Goal: Check status: Check status

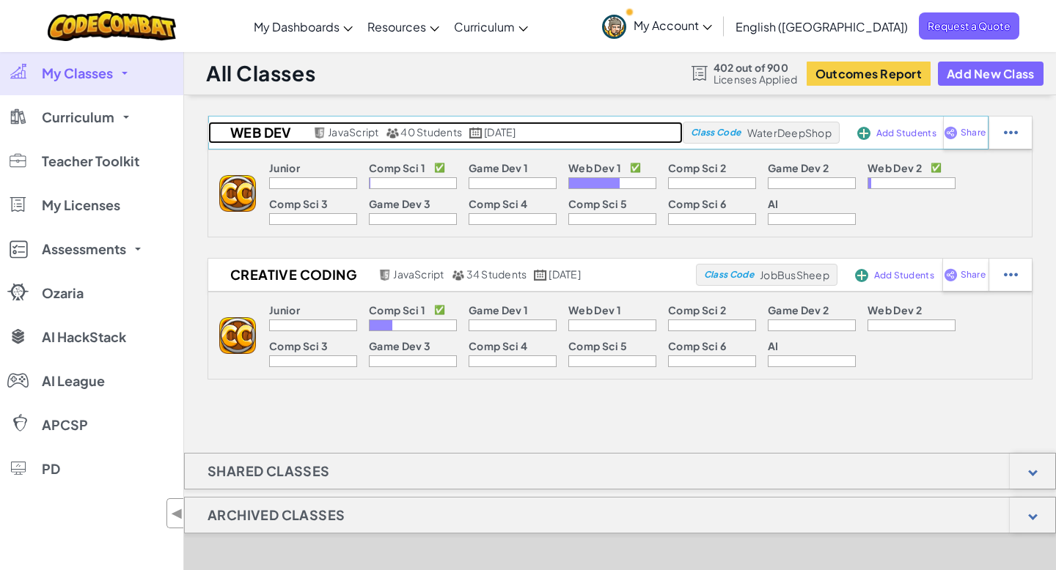
click at [273, 136] on h2 "Web Dev" at bounding box center [258, 133] width 101 height 22
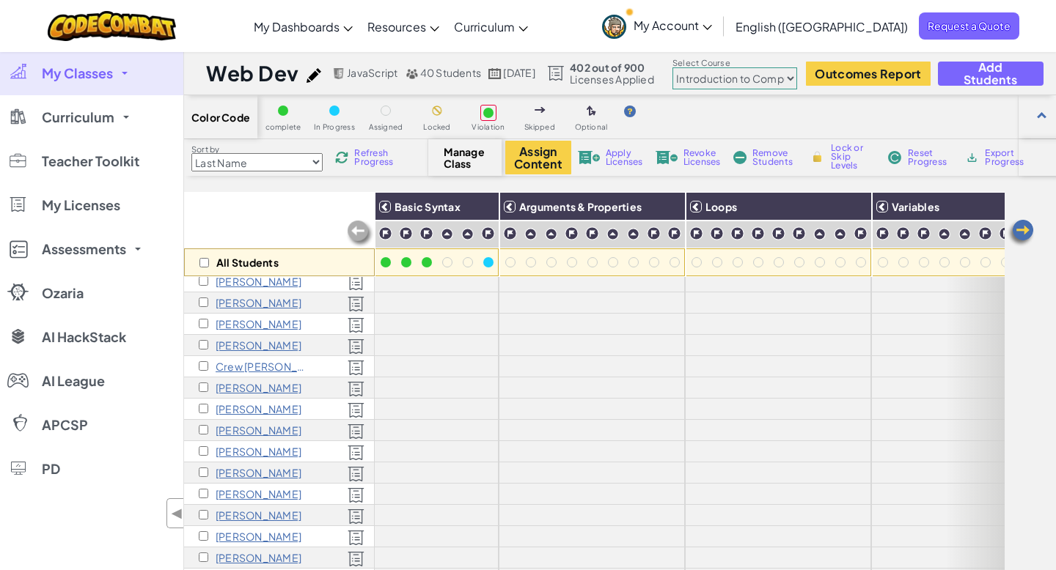
scroll to position [265, 0]
click at [260, 490] on p "[PERSON_NAME]" at bounding box center [259, 492] width 86 height 12
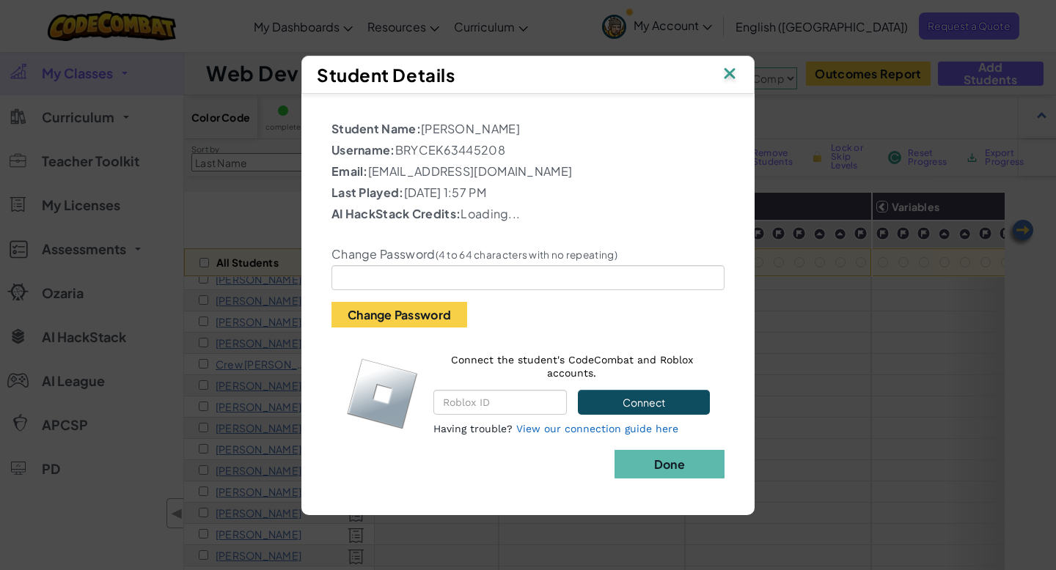
click at [732, 72] on img at bounding box center [729, 75] width 19 height 22
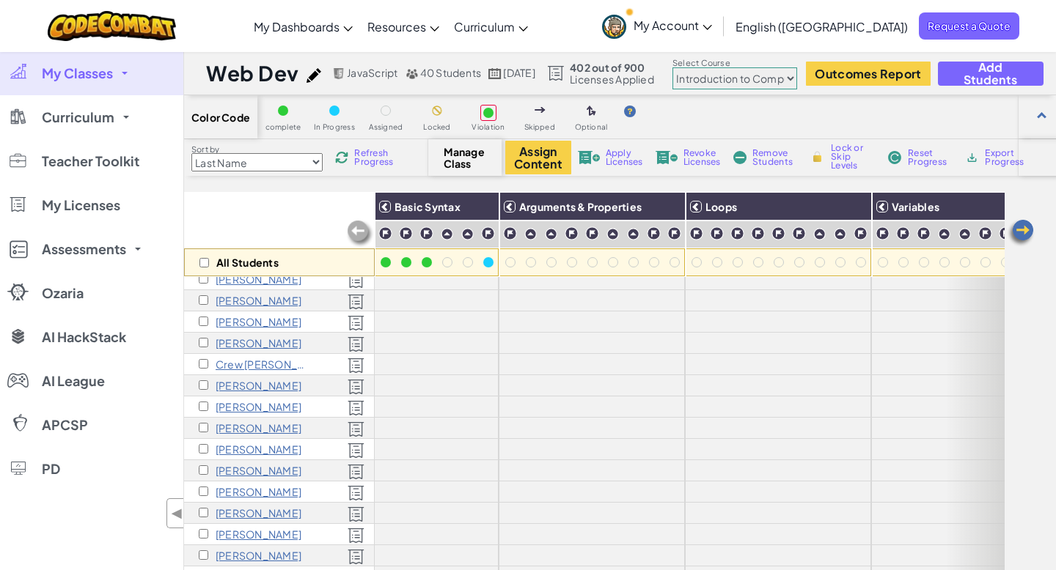
click at [254, 494] on p "[PERSON_NAME]" at bounding box center [259, 492] width 86 height 12
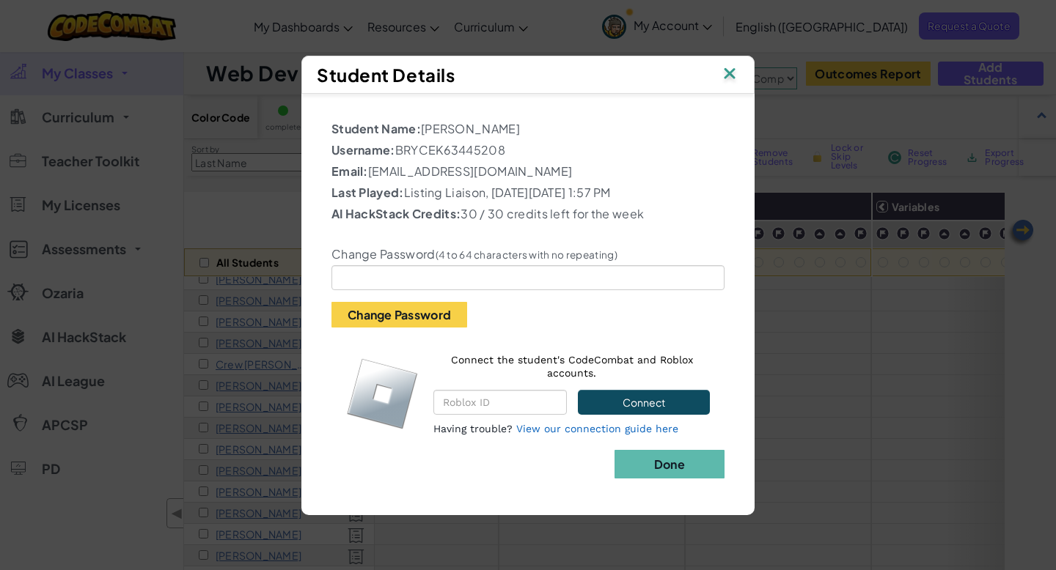
click at [728, 76] on img at bounding box center [729, 75] width 19 height 22
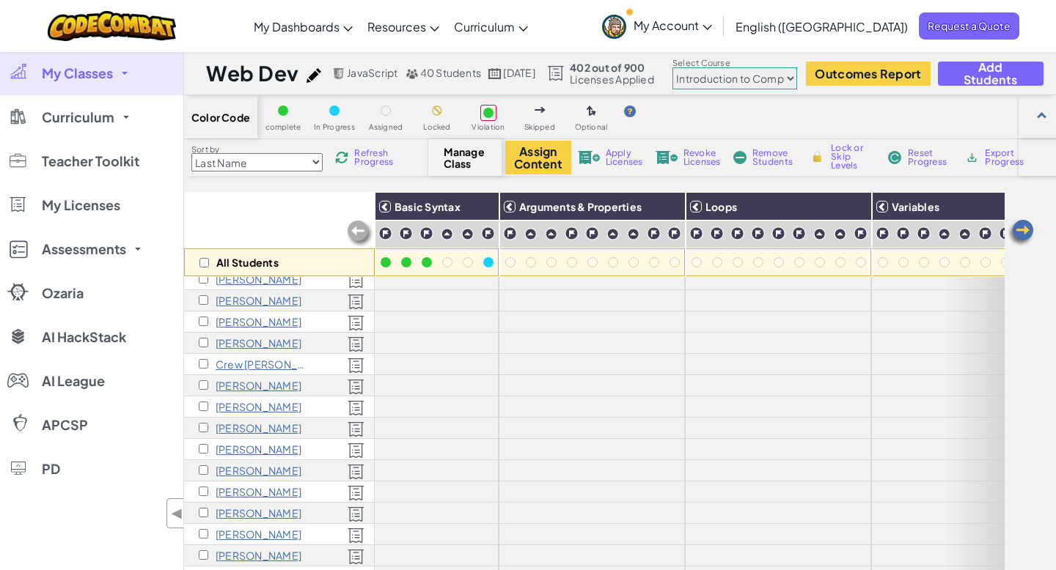
click at [781, 76] on select "Junior Introduction to Computer Science Game Development 1 Web Development 1 Co…" at bounding box center [734, 78] width 125 height 22
select select "5789587aad86a6efb573701f"
click at [707, 67] on select "Junior Introduction to Computer Science Game Development 1 Web Development 1 Co…" at bounding box center [734, 78] width 125 height 22
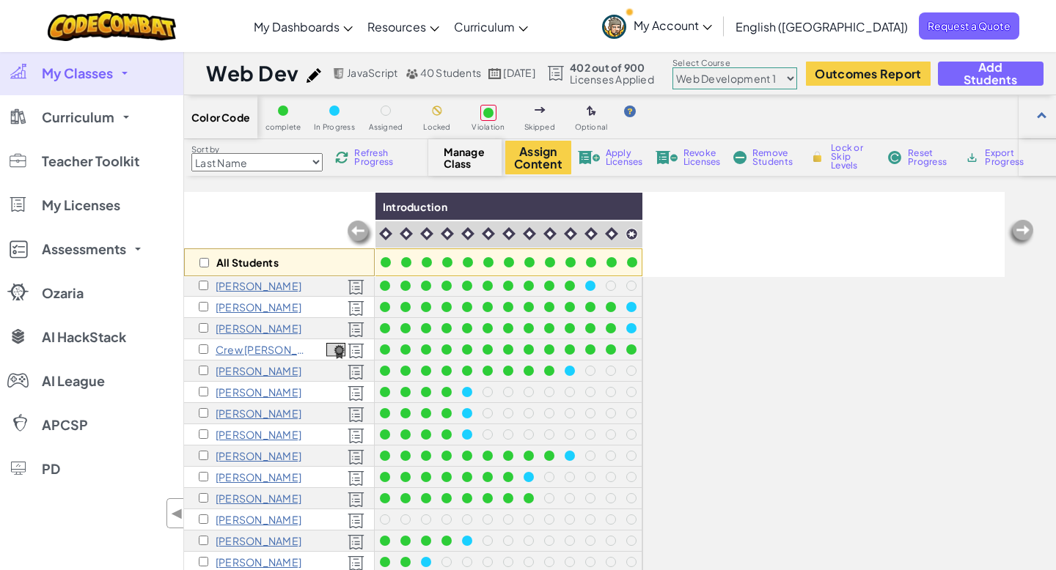
scroll to position [283, 0]
